Goal: Find specific page/section

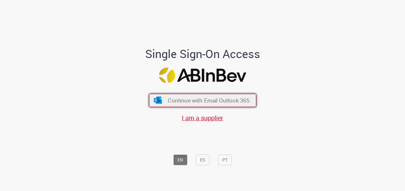
click at [200, 104] on span "Continue with Email Outlook 365" at bounding box center [209, 100] width 82 height 7
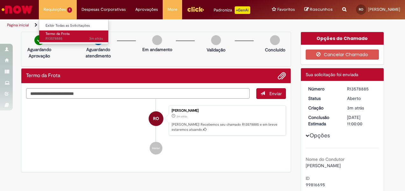
click at [66, 35] on span "Termo da Frota" at bounding box center [57, 33] width 24 height 5
